Goal: Check status: Check status

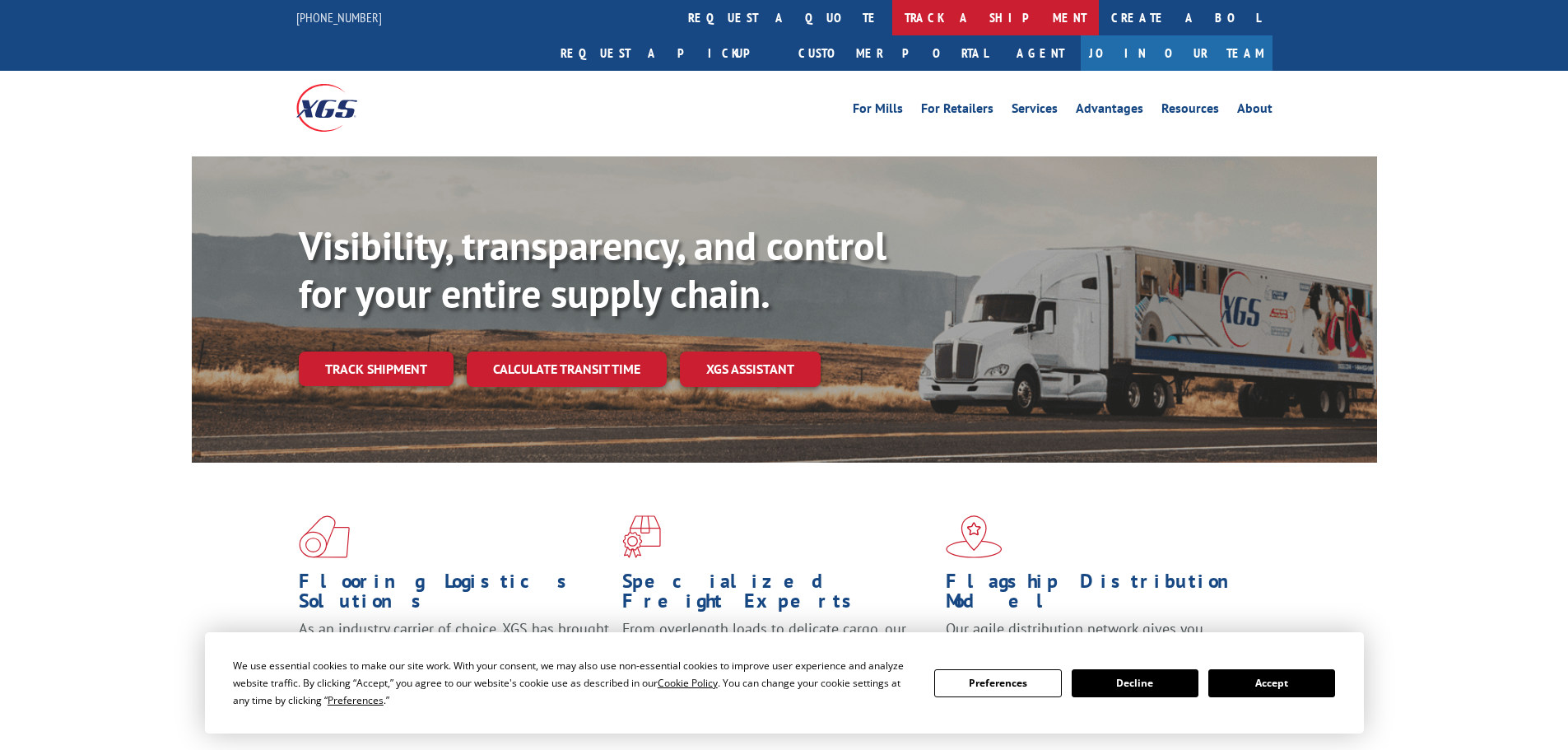
click at [892, 3] on link "track a shipment" at bounding box center [995, 17] width 206 height 35
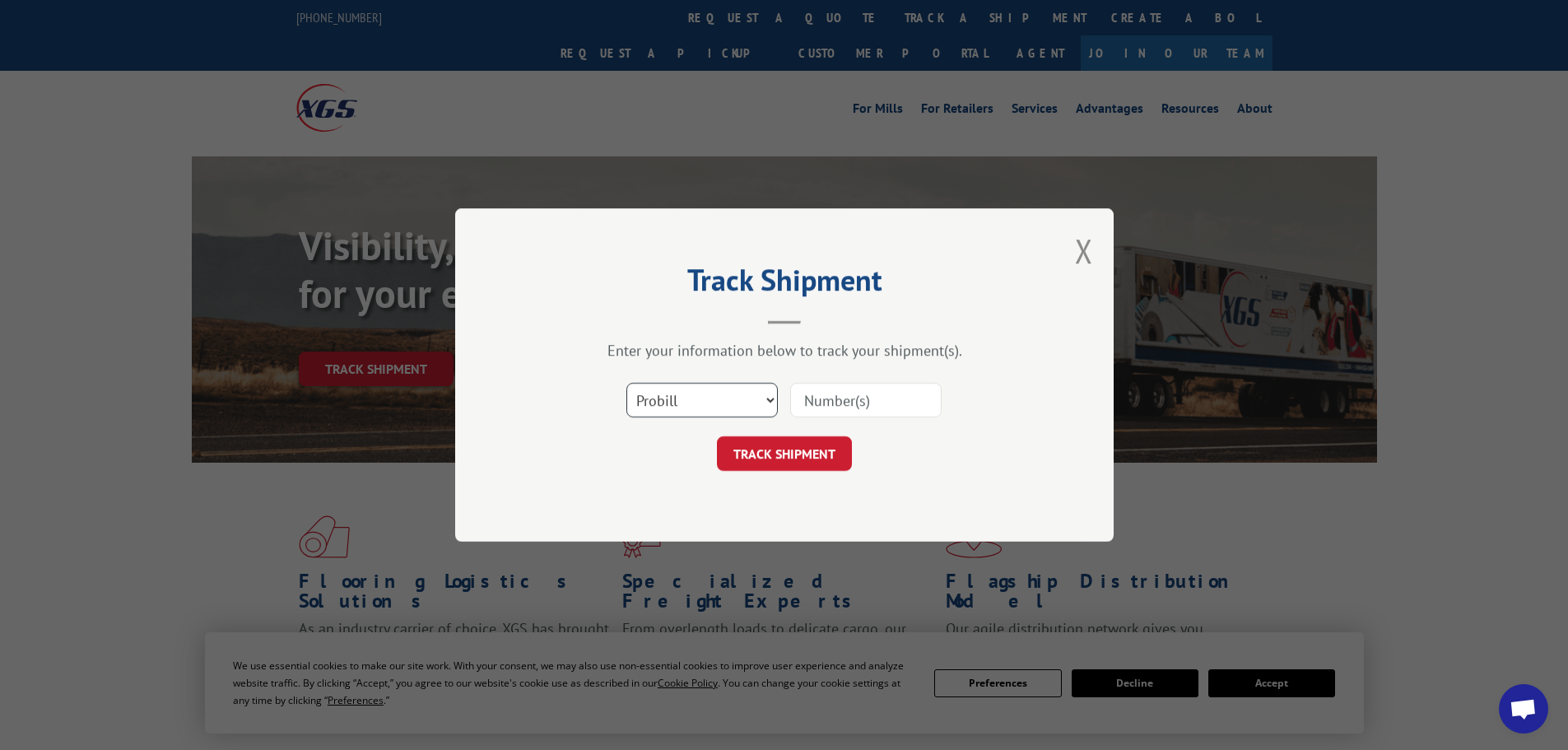
drag, startPoint x: 732, startPoint y: 398, endPoint x: 724, endPoint y: 412, distance: 16.1
click at [731, 398] on select "Select category... Probill BOL PO" at bounding box center [701, 400] width 151 height 34
select select "bol"
click at [626, 383] on select "Select category... Probill BOL PO" at bounding box center [701, 400] width 151 height 34
click at [839, 413] on input at bounding box center [865, 400] width 151 height 34
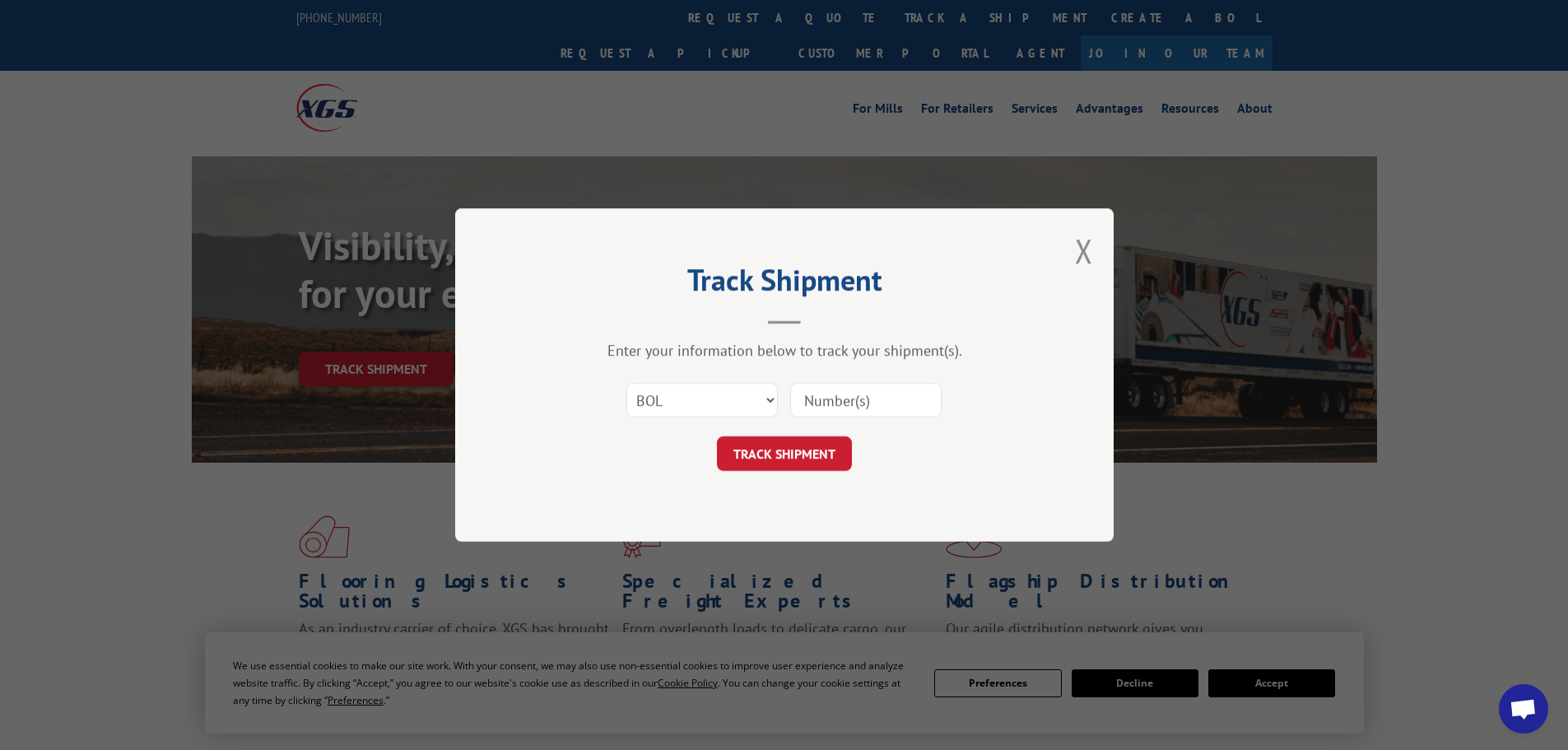
paste input "2881408"
type input "2881408"
click at [814, 467] on button "TRACK SHIPMENT" at bounding box center [784, 453] width 135 height 34
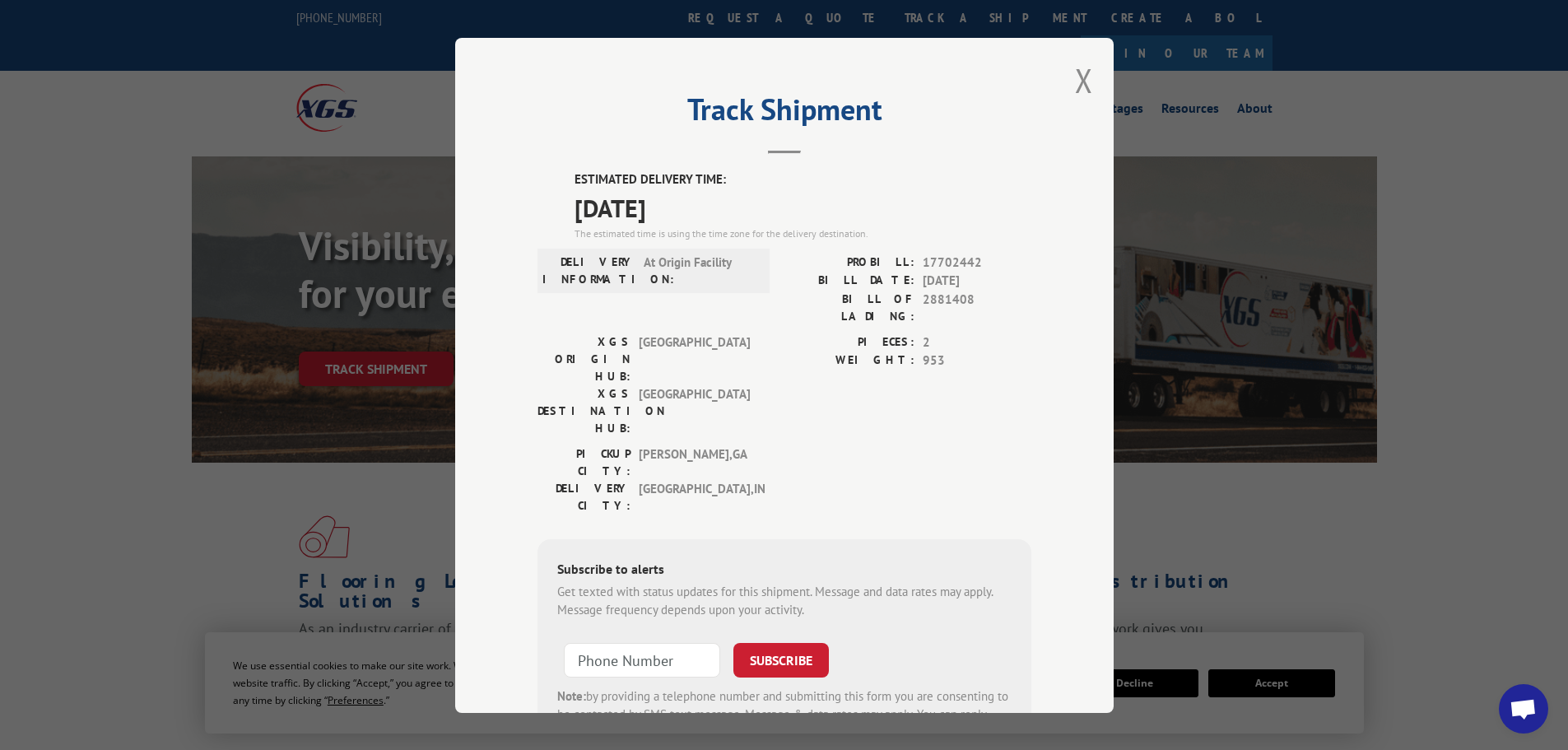
click at [1059, 71] on div "Track Shipment ESTIMATED DELIVERY TIME: [DATE] The estimated time is using the …" at bounding box center [784, 375] width 658 height 675
drag, startPoint x: 1065, startPoint y: 72, endPoint x: 1035, endPoint y: 72, distance: 30.0
click at [1066, 72] on div "Track Shipment ESTIMATED DELIVERY TIME: [DATE] The estimated time is using the …" at bounding box center [784, 375] width 658 height 675
click at [1089, 86] on div "Track Shipment ESTIMATED DELIVERY TIME: [DATE] The estimated time is using the …" at bounding box center [784, 375] width 658 height 675
click at [1075, 87] on button "Close modal" at bounding box center [1084, 80] width 18 height 44
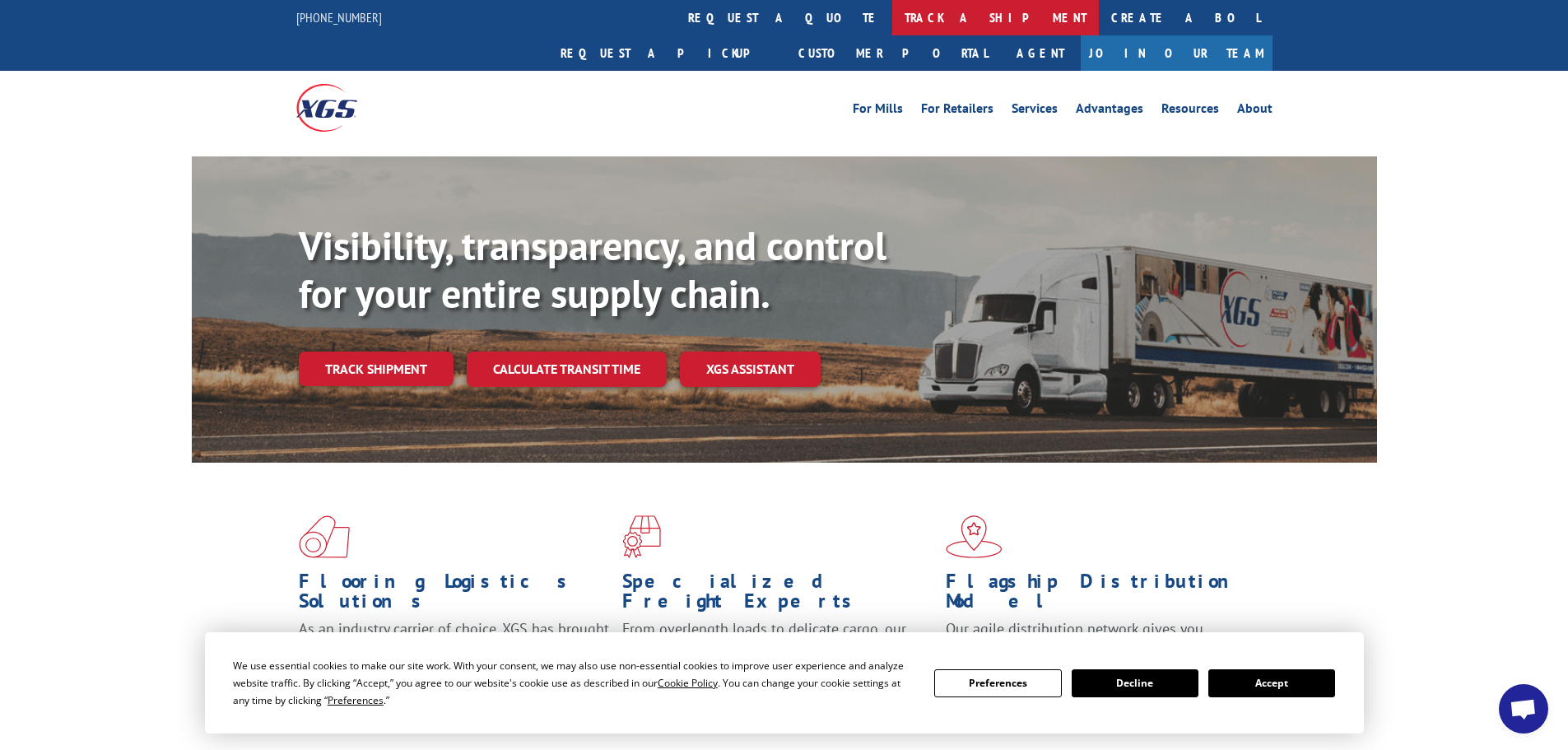
click at [892, 24] on link "track a shipment" at bounding box center [995, 17] width 206 height 35
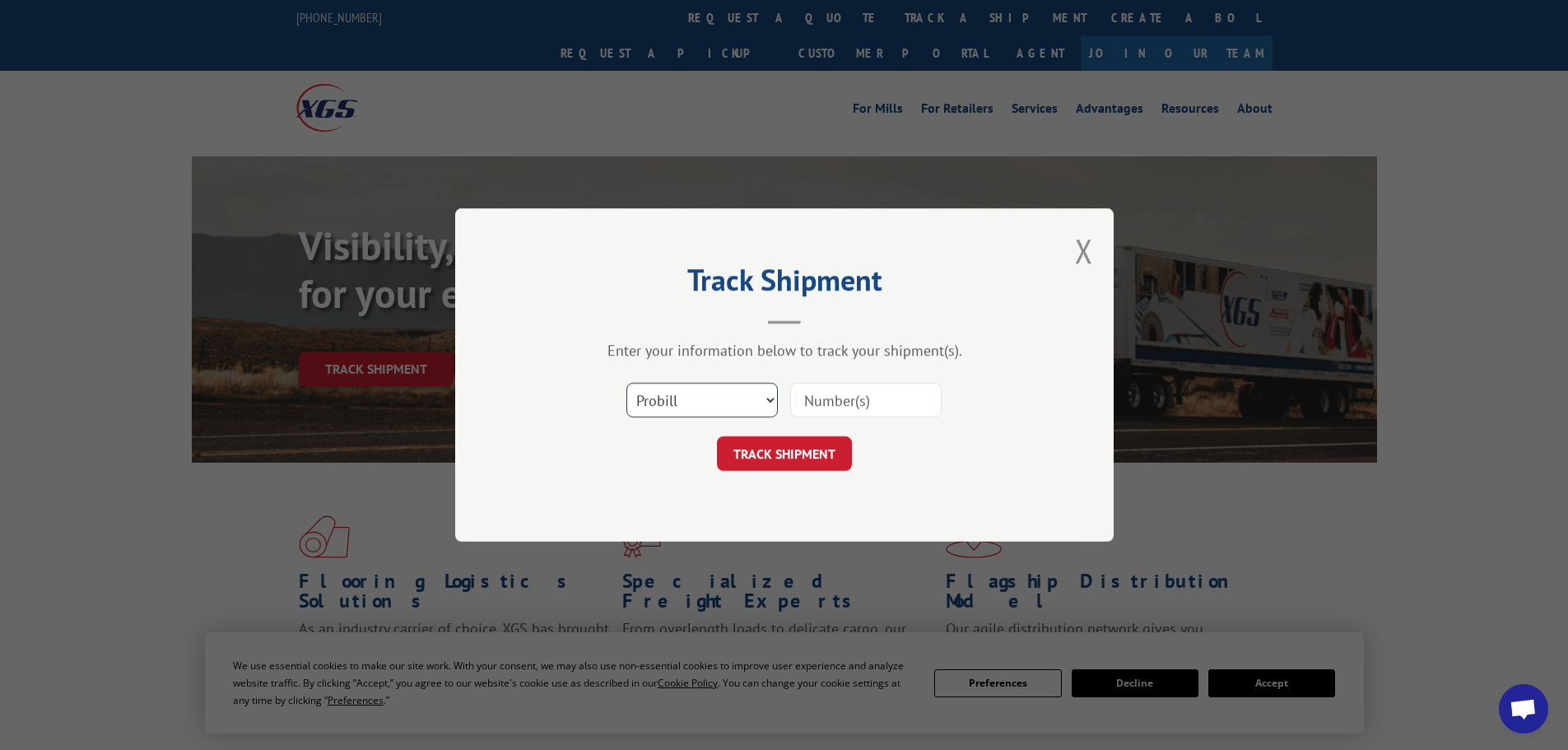
click at [706, 407] on select "Select category... Probill BOL PO" at bounding box center [701, 400] width 151 height 34
select select "bol"
click at [626, 383] on select "Select category... Probill BOL PO" at bounding box center [701, 400] width 151 height 34
drag, startPoint x: 875, startPoint y: 421, endPoint x: 875, endPoint y: 411, distance: 10.0
click at [875, 420] on div "Select category... Probill BOL PO" at bounding box center [784, 400] width 494 height 54
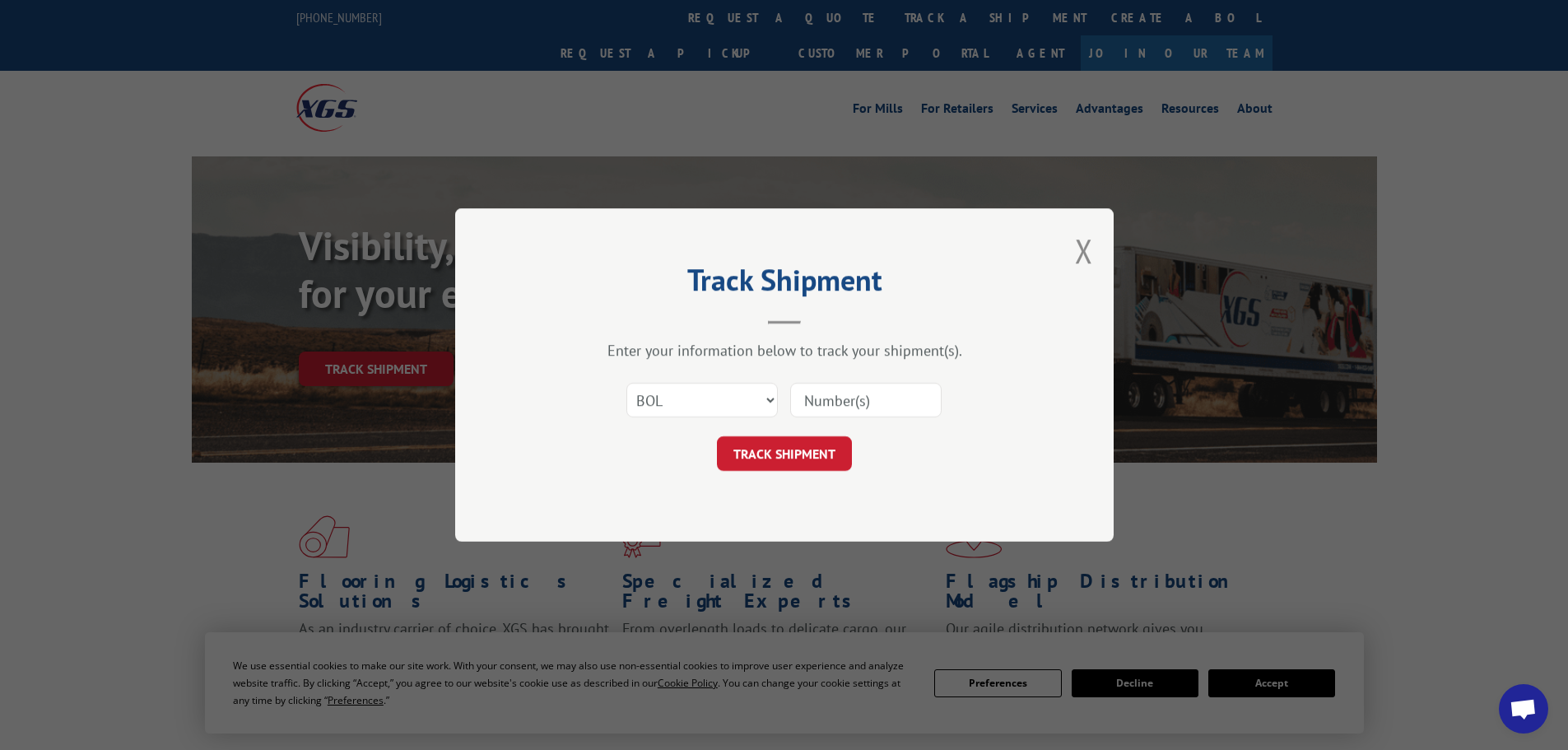
click at [875, 382] on div at bounding box center [865, 401] width 151 height 38
drag, startPoint x: 875, startPoint y: 398, endPoint x: 888, endPoint y: 338, distance: 61.4
click at [875, 398] on input at bounding box center [865, 400] width 151 height 34
paste input "7084917"
click at [807, 458] on button "TRACK SHIPMENT" at bounding box center [784, 453] width 135 height 34
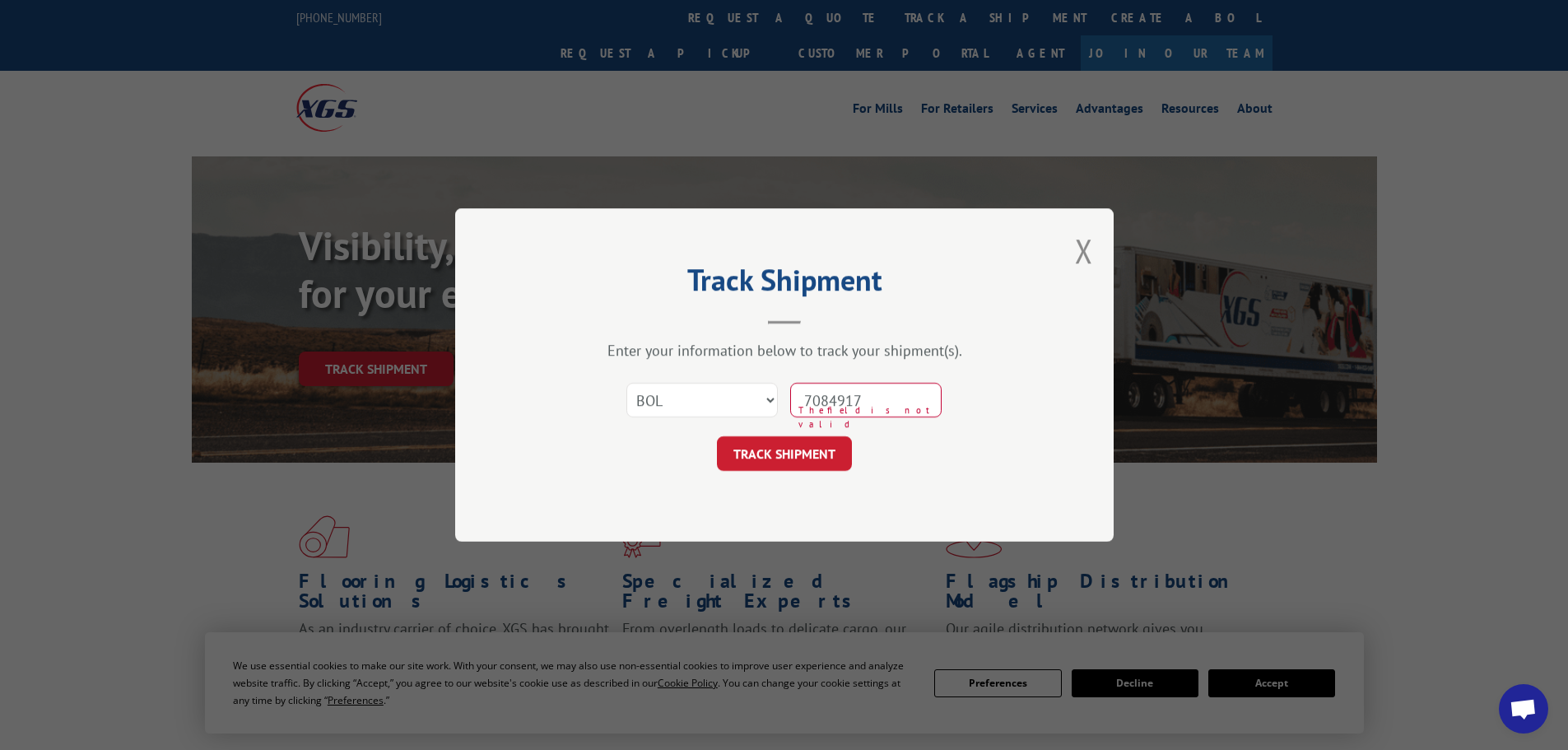
type input "7084917"
click button "TRACK SHIPMENT" at bounding box center [784, 453] width 135 height 34
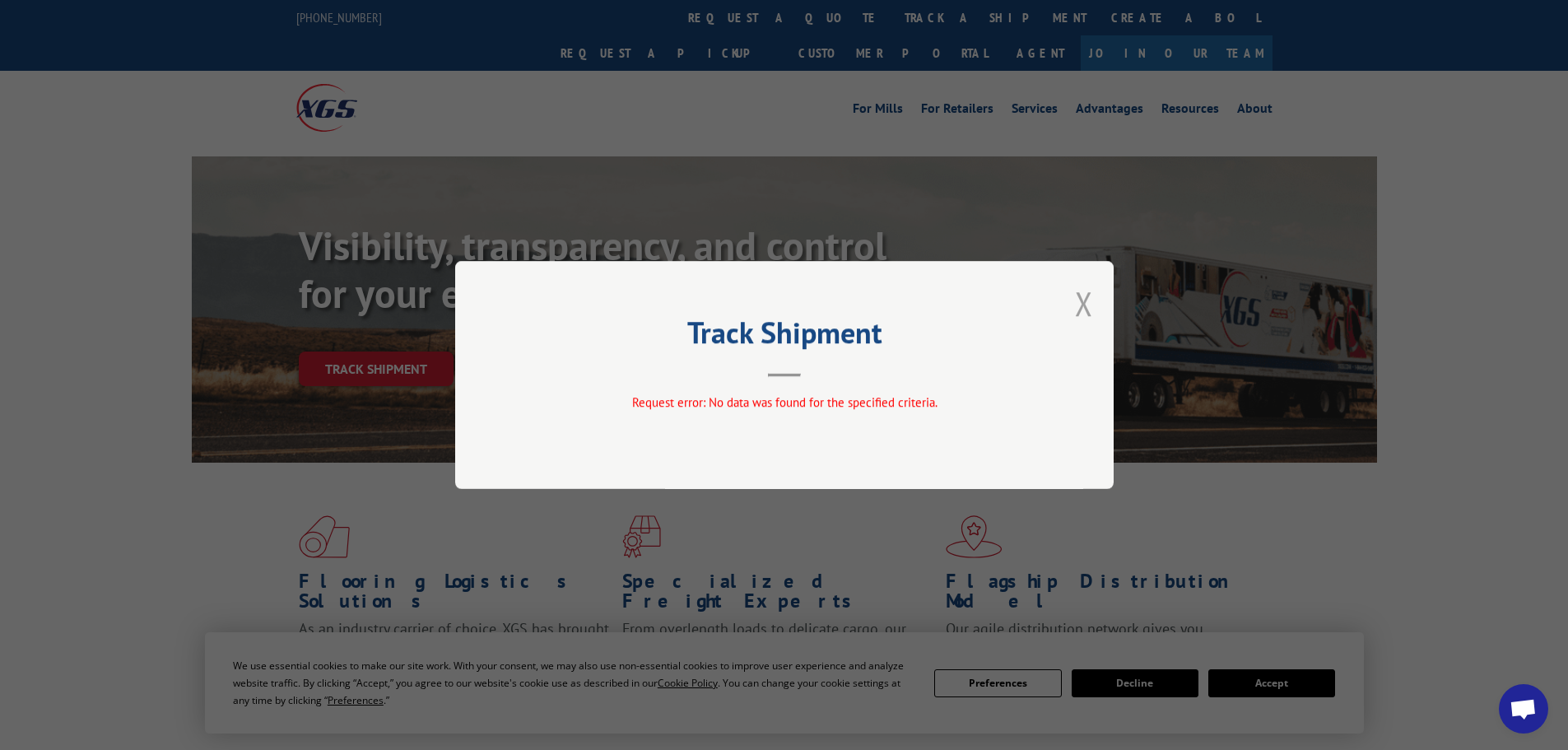
click at [1075, 288] on button "Close modal" at bounding box center [1084, 304] width 18 height 44
